Goal: Information Seeking & Learning: Learn about a topic

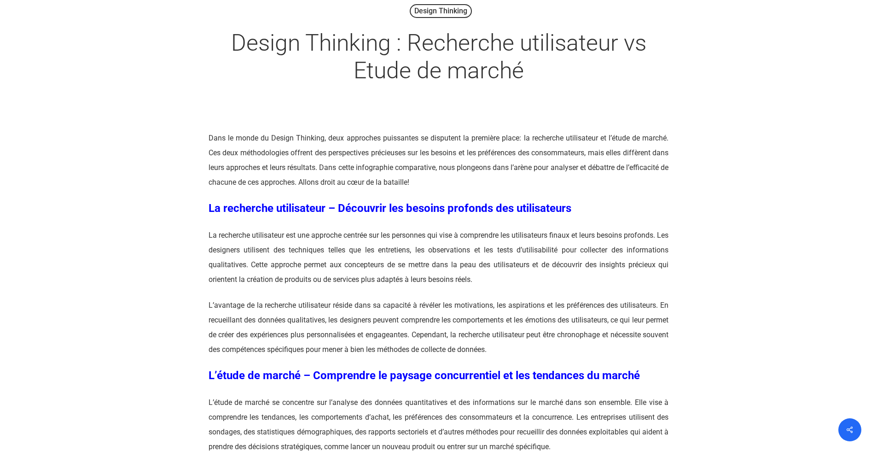
scroll to position [101, 0]
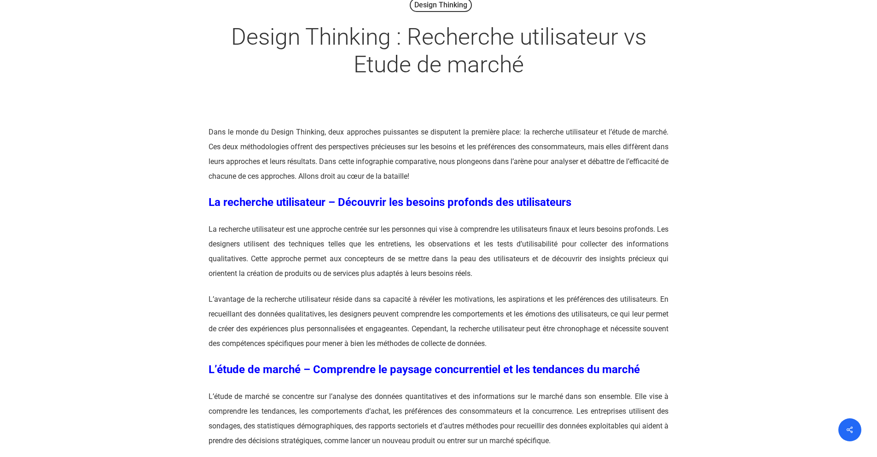
click at [403, 203] on span "La recherche utilisateur – Découvrir les besoins profonds des utilisateurs" at bounding box center [389, 202] width 363 height 13
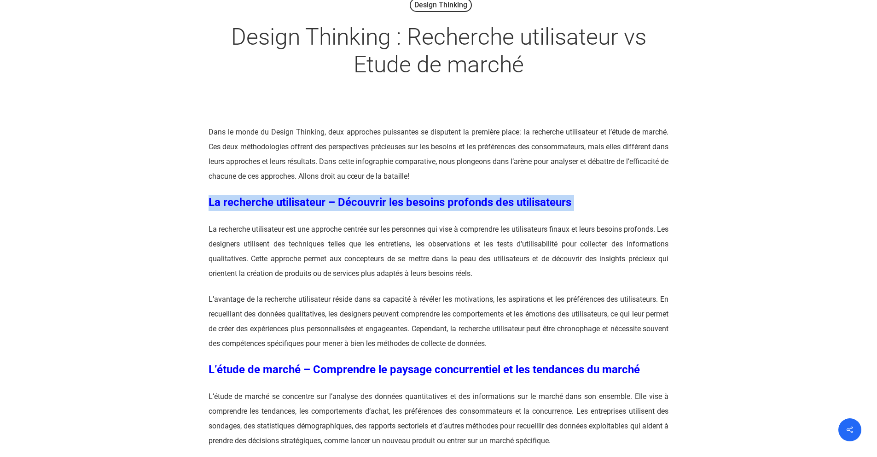
click at [403, 203] on span "La recherche utilisateur – Découvrir les besoins profonds des utilisateurs" at bounding box center [389, 202] width 363 height 13
copy div "La recherche utilisateur – Découvrir les besoins profonds des utilisateurs"
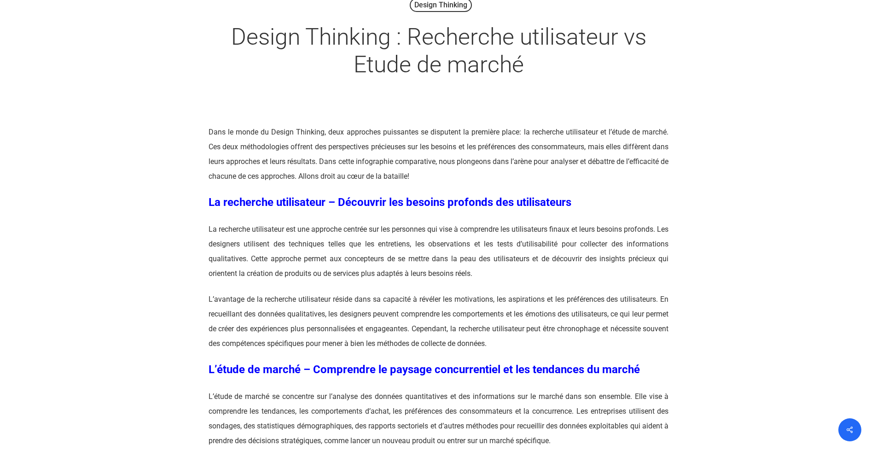
click at [364, 369] on span "L’étude de marché – Comprendre le paysage concurrentiel et les tendances du mar…" at bounding box center [423, 369] width 431 height 13
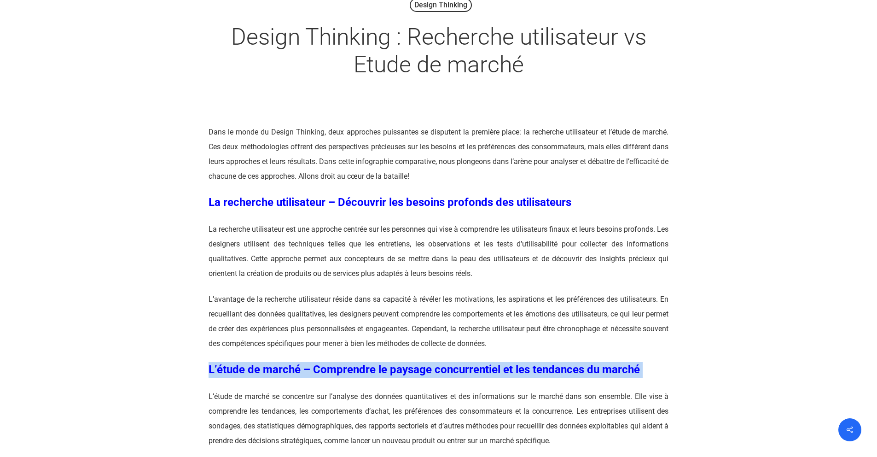
click at [364, 369] on span "L’étude de marché – Comprendre le paysage concurrentiel et les tendances du mar…" at bounding box center [423, 369] width 431 height 13
copy div "L’étude de marché – Comprendre le paysage concurrentiel et les tendances du mar…"
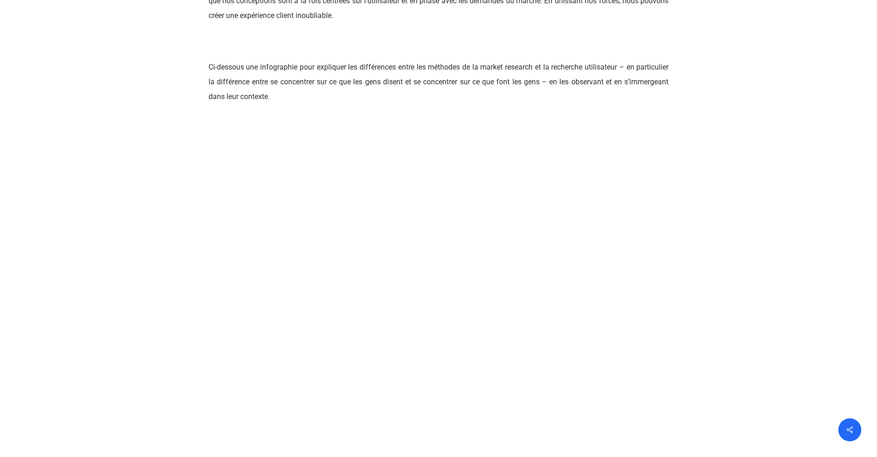
scroll to position [1053, 0]
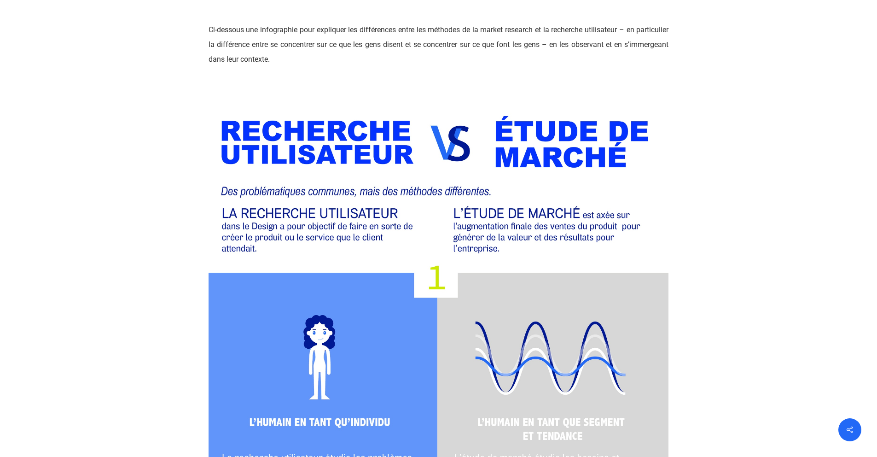
scroll to position [1072, 0]
